Goal: Answer question/provide support: Share knowledge or assist other users

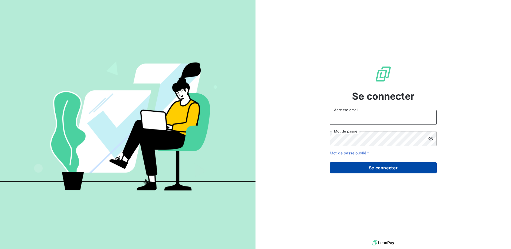
type input "[EMAIL_ADDRESS][DOMAIN_NAME]"
click at [378, 165] on button "Se connecter" at bounding box center [382, 167] width 107 height 11
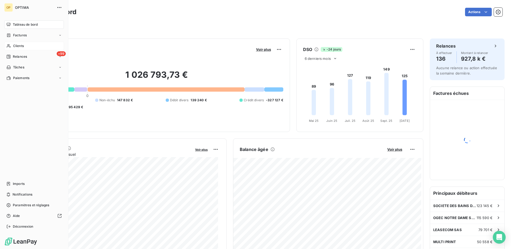
click at [21, 45] on span "Clients" at bounding box center [18, 46] width 11 height 5
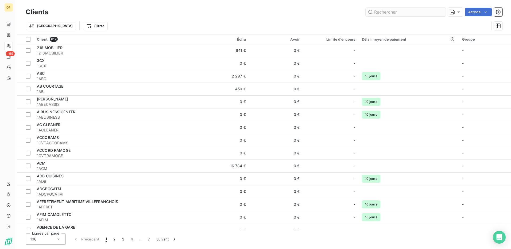
click at [380, 11] on input "text" at bounding box center [405, 12] width 80 height 9
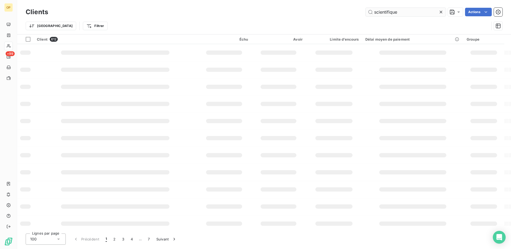
type input "scientifique"
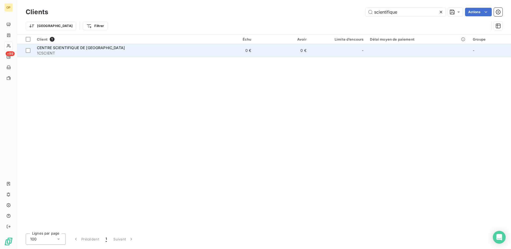
click at [148, 49] on div "CENTRE SCIENTIFIQUE DE [GEOGRAPHIC_DATA]" at bounding box center [116, 47] width 159 height 5
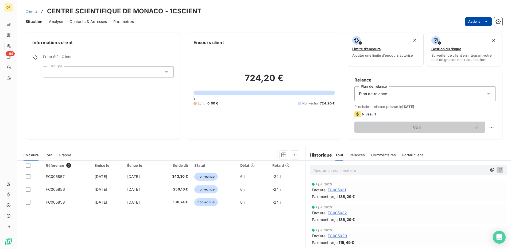
click at [467, 24] on html "OP +99 Clients CENTRE SCIENTIFIQUE DE MONACO - 1CSCIENT Situation Analyse Conta…" at bounding box center [255, 124] width 511 height 249
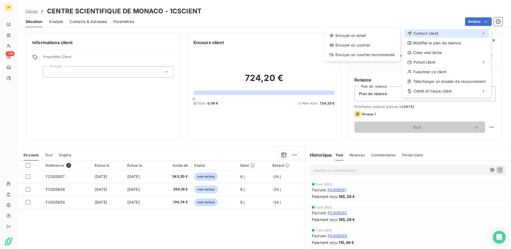
click at [414, 35] on span "Contact client" at bounding box center [425, 33] width 25 height 5
click at [365, 34] on div "Envoyer un email" at bounding box center [362, 35] width 72 height 9
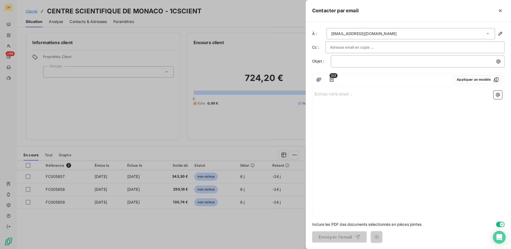
click at [384, 56] on div "﻿" at bounding box center [418, 61] width 174 height 12
click at [382, 61] on p "﻿" at bounding box center [418, 61] width 167 height 6
click at [329, 92] on p "Écrivez votre email ... ﻿" at bounding box center [407, 94] width 187 height 6
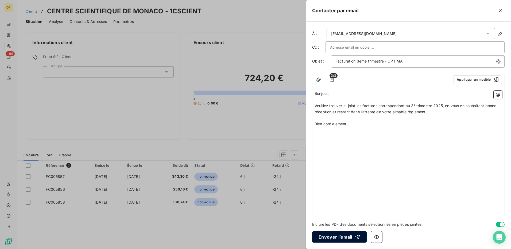
click at [336, 238] on button "Envoyer l’email" at bounding box center [339, 236] width 54 height 11
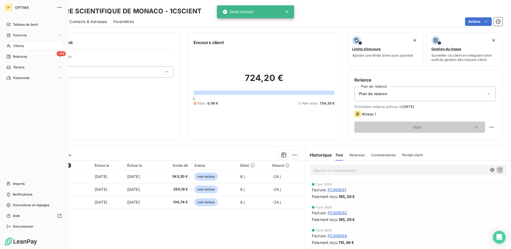
drag, startPoint x: 25, startPoint y: 47, endPoint x: 29, endPoint y: 46, distance: 3.3
click at [25, 47] on div "Clients" at bounding box center [34, 46] width 60 height 9
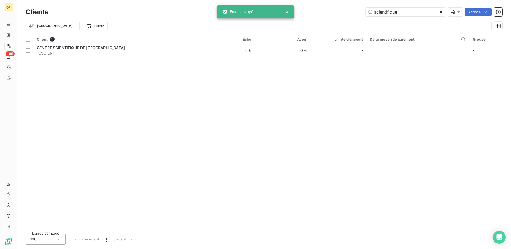
drag, startPoint x: 408, startPoint y: 12, endPoint x: 334, endPoint y: 6, distance: 74.5
click at [334, 6] on div "Clients scientifique Actions Trier Filtrer" at bounding box center [263, 17] width 493 height 34
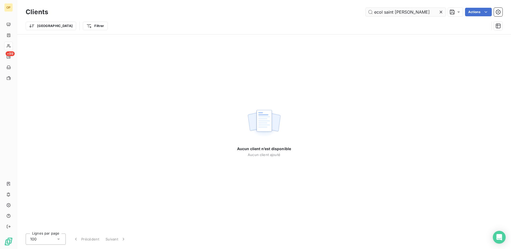
click at [382, 10] on input "ecol saint [PERSON_NAME]" at bounding box center [405, 12] width 80 height 9
drag, startPoint x: 387, startPoint y: 11, endPoint x: 422, endPoint y: 11, distance: 35.2
click at [422, 11] on input "ecole saint [PERSON_NAME]" at bounding box center [405, 12] width 80 height 9
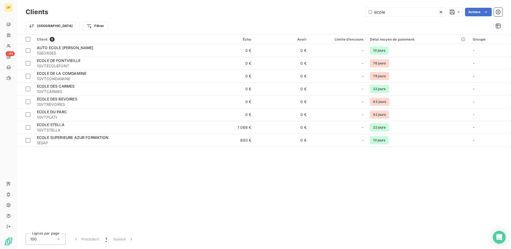
drag, startPoint x: 397, startPoint y: 11, endPoint x: 286, endPoint y: 9, distance: 111.4
click at [286, 9] on div "ecole Actions" at bounding box center [277, 12] width 447 height 9
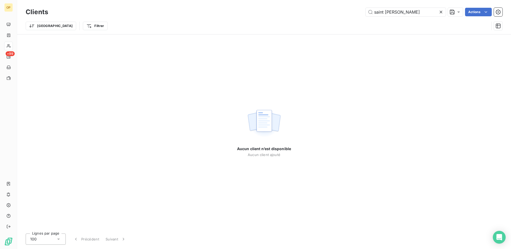
drag, startPoint x: 385, startPoint y: 13, endPoint x: 327, endPoint y: 15, distance: 58.2
click at [327, 15] on div "saint [PERSON_NAME] Actions" at bounding box center [277, 12] width 447 height 9
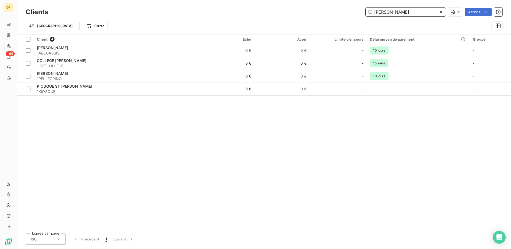
drag, startPoint x: 371, startPoint y: 12, endPoint x: 336, endPoint y: 14, distance: 34.2
click at [336, 14] on div "[PERSON_NAME]" at bounding box center [277, 12] width 447 height 9
paste input "1GVTECOLE"
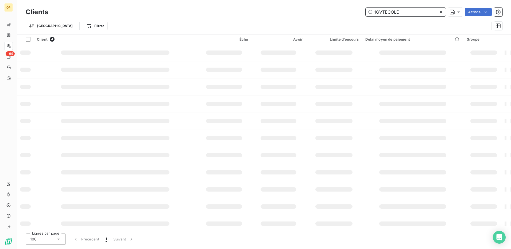
type input "1GVTECOLE"
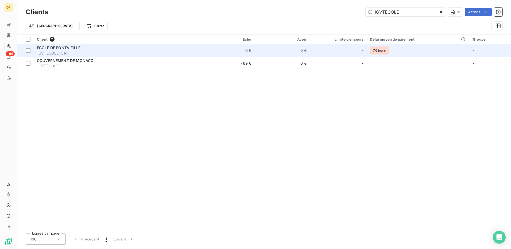
click at [208, 50] on td "0 €" at bounding box center [226, 50] width 55 height 13
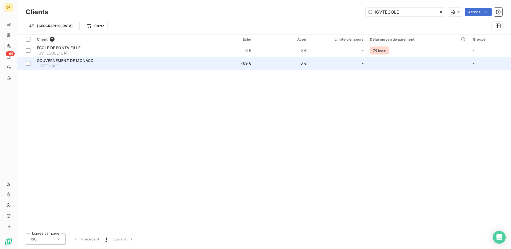
click at [92, 61] on span "GOUVERNEMENT DE MONACO" at bounding box center [65, 60] width 57 height 5
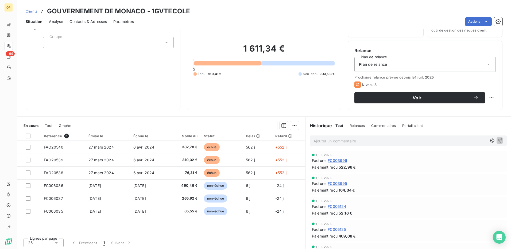
scroll to position [30, 0]
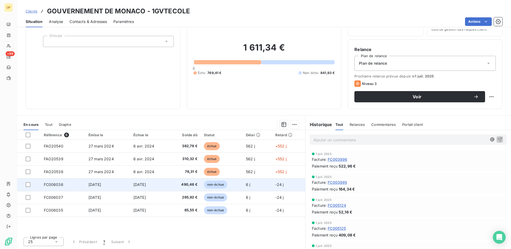
click at [219, 185] on span "non-échue" at bounding box center [215, 184] width 23 height 8
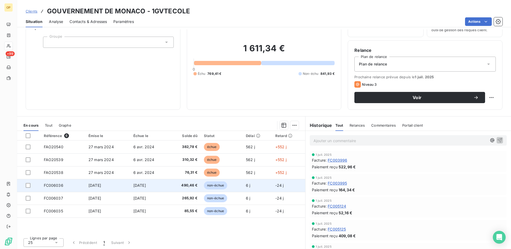
scroll to position [30, 0]
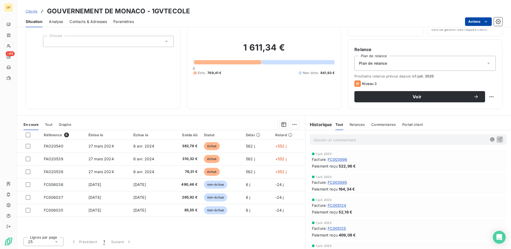
click at [477, 24] on html "OP +99 Clients GOUVERNEMENT DE MONACO - 1GVTECOLE Situation Analyse Contacts & …" at bounding box center [255, 124] width 511 height 249
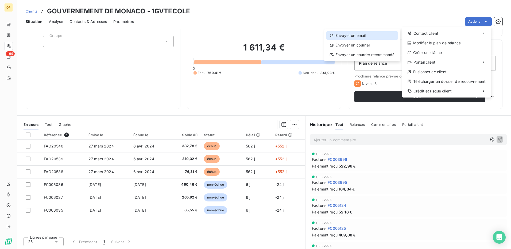
click at [352, 33] on div "Envoyer un email" at bounding box center [362, 35] width 72 height 9
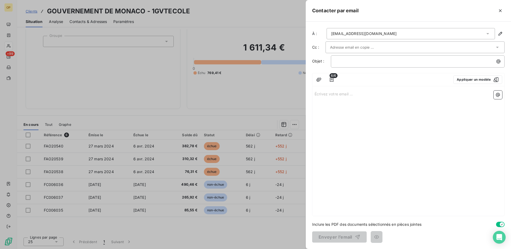
click at [348, 106] on div "Écrivez votre email ... ﻿" at bounding box center [408, 151] width 192 height 127
click at [324, 93] on p "Écrivez votre email ... ﻿" at bounding box center [407, 94] width 187 height 6
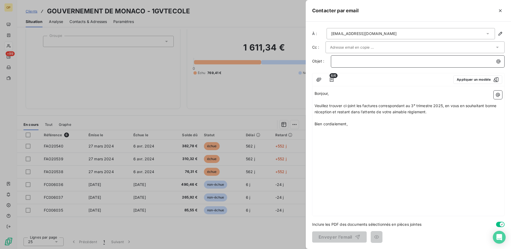
click at [343, 61] on p "﻿" at bounding box center [418, 61] width 167 height 6
click at [347, 236] on button "Envoyer l’email" at bounding box center [339, 236] width 54 height 11
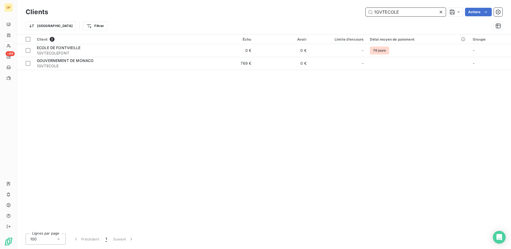
drag, startPoint x: 411, startPoint y: 10, endPoint x: 313, endPoint y: 17, distance: 98.3
click at [313, 17] on div "Clients 1GVTECOLE Actions" at bounding box center [264, 11] width 476 height 11
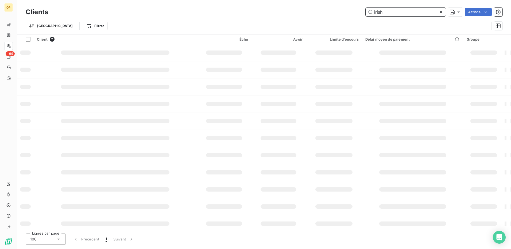
type input "irish"
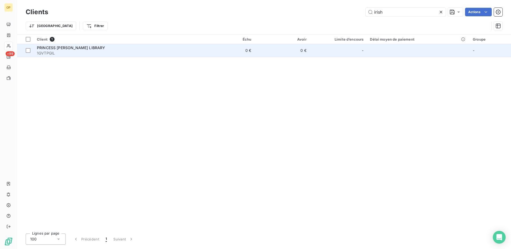
click at [158, 52] on span "1GVTPGIL" at bounding box center [116, 52] width 159 height 5
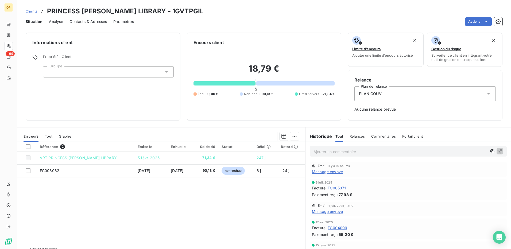
click at [339, 187] on span "FC005371" at bounding box center [336, 188] width 18 height 6
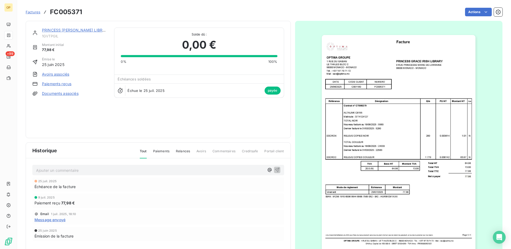
click at [402, 105] on img "button" at bounding box center [398, 143] width 154 height 217
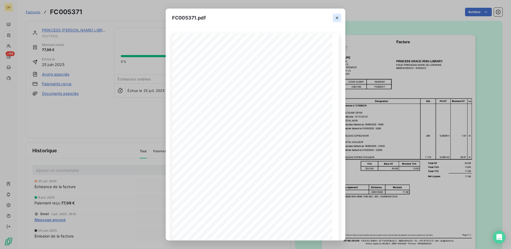
click at [335, 18] on icon "button" at bounding box center [336, 17] width 5 height 5
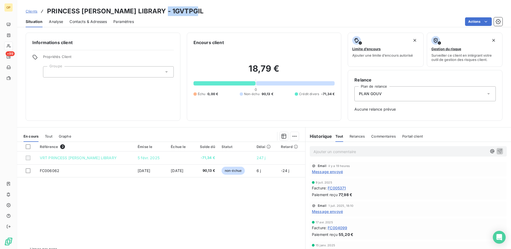
drag, startPoint x: 156, startPoint y: 10, endPoint x: 203, endPoint y: 12, distance: 46.8
click at [203, 12] on div "Clients PRINCESS [PERSON_NAME] LIBRARY - 1GVTPGIL" at bounding box center [263, 11] width 493 height 10
click at [112, 9] on h3 "PRINCESS [PERSON_NAME] LIBRARY - 1GVTPGIL" at bounding box center [125, 11] width 156 height 10
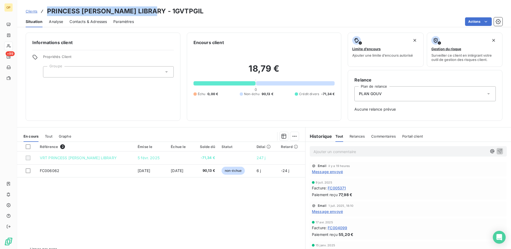
drag, startPoint x: 47, startPoint y: 11, endPoint x: 149, endPoint y: 10, distance: 102.3
click at [149, 10] on h3 "PRINCESS [PERSON_NAME] LIBRARY - 1GVTPGIL" at bounding box center [125, 11] width 156 height 10
copy h3 "PRINCESS [PERSON_NAME] LIBRARY"
